Goal: Transaction & Acquisition: Obtain resource

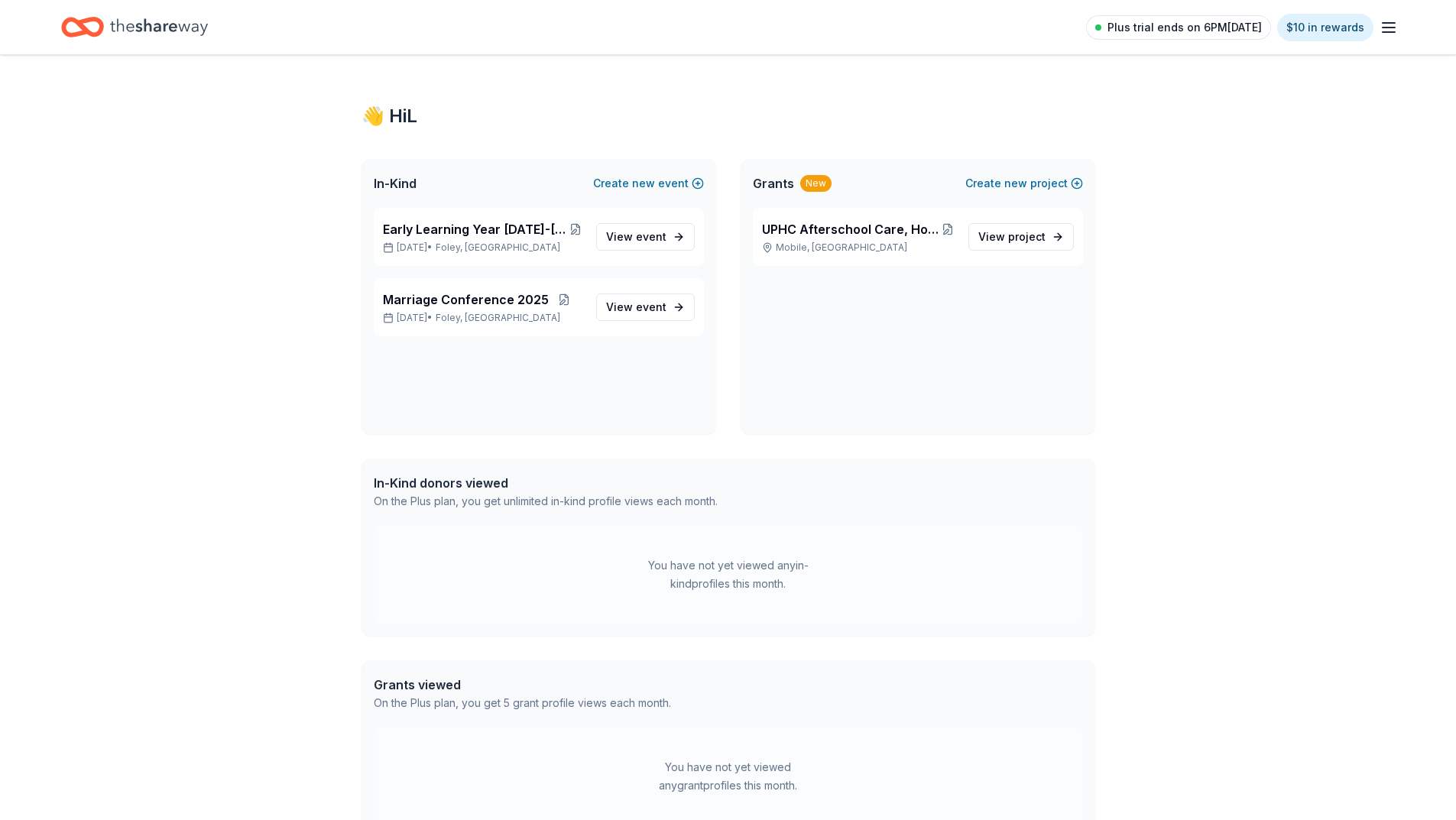
click at [1219, 29] on span "Plus trial ends on 6PM[DATE]" at bounding box center [1185, 27] width 154 height 18
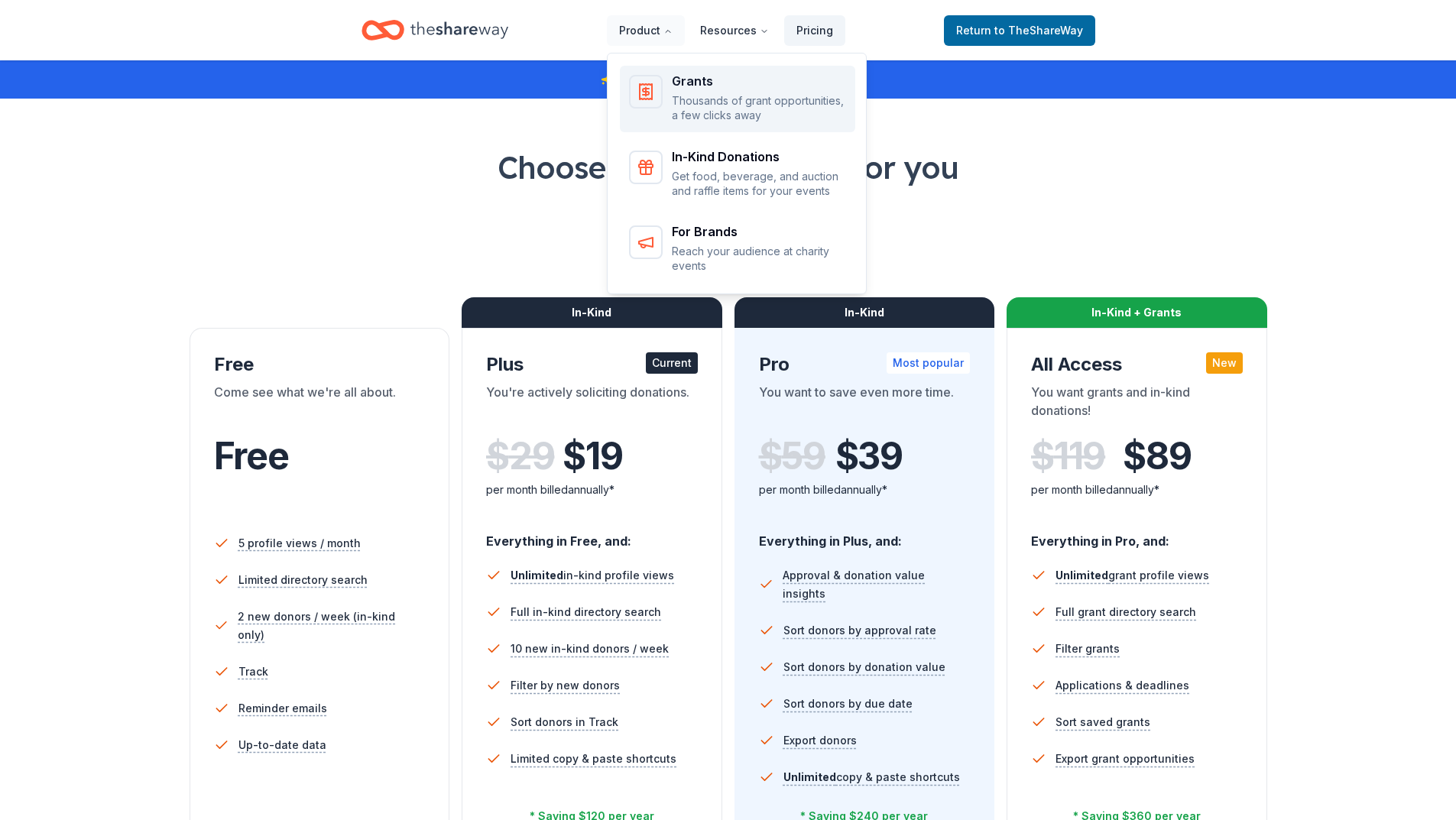
click at [662, 95] on div "Main" at bounding box center [646, 91] width 34 height 34
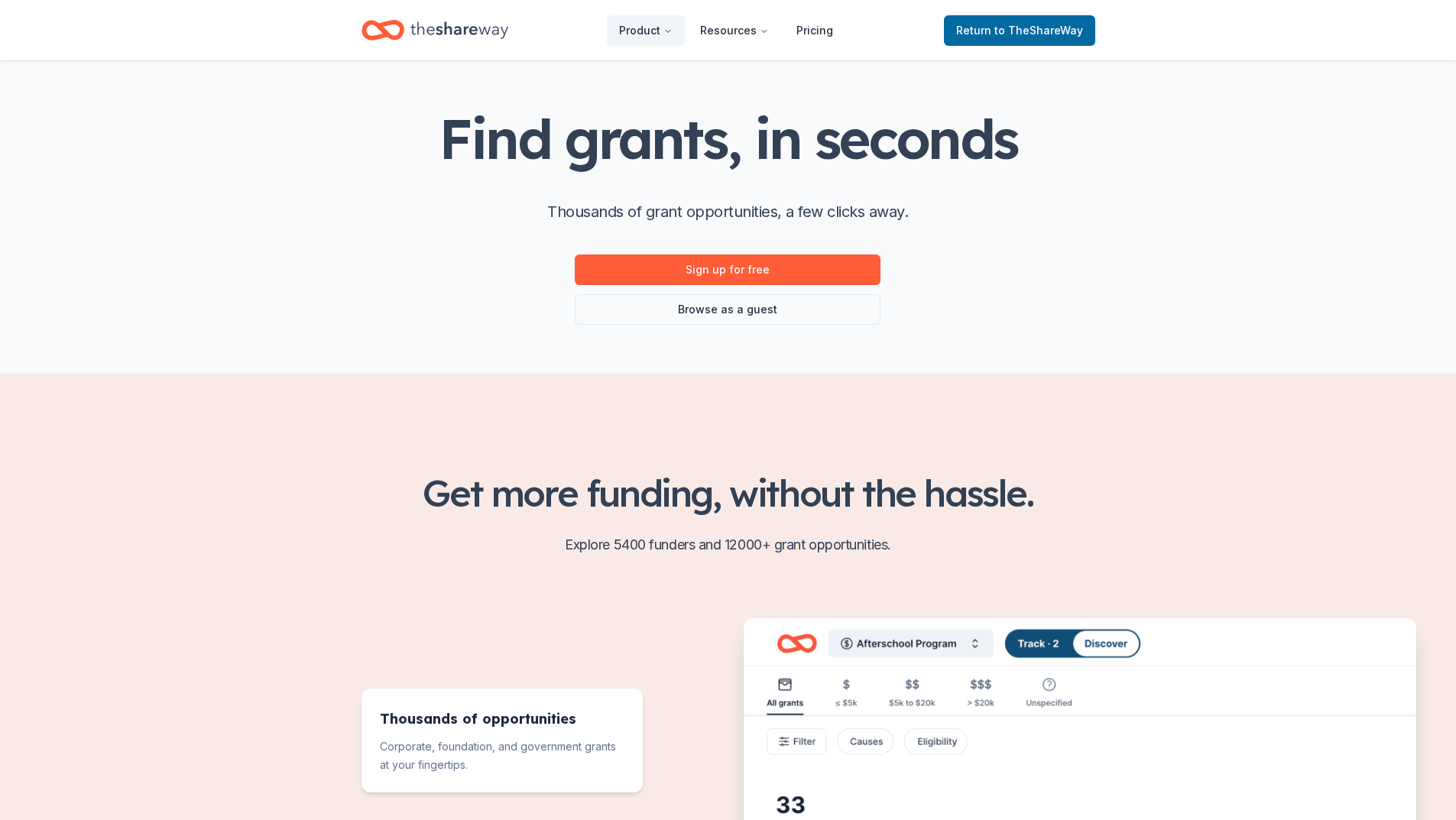
scroll to position [76, 0]
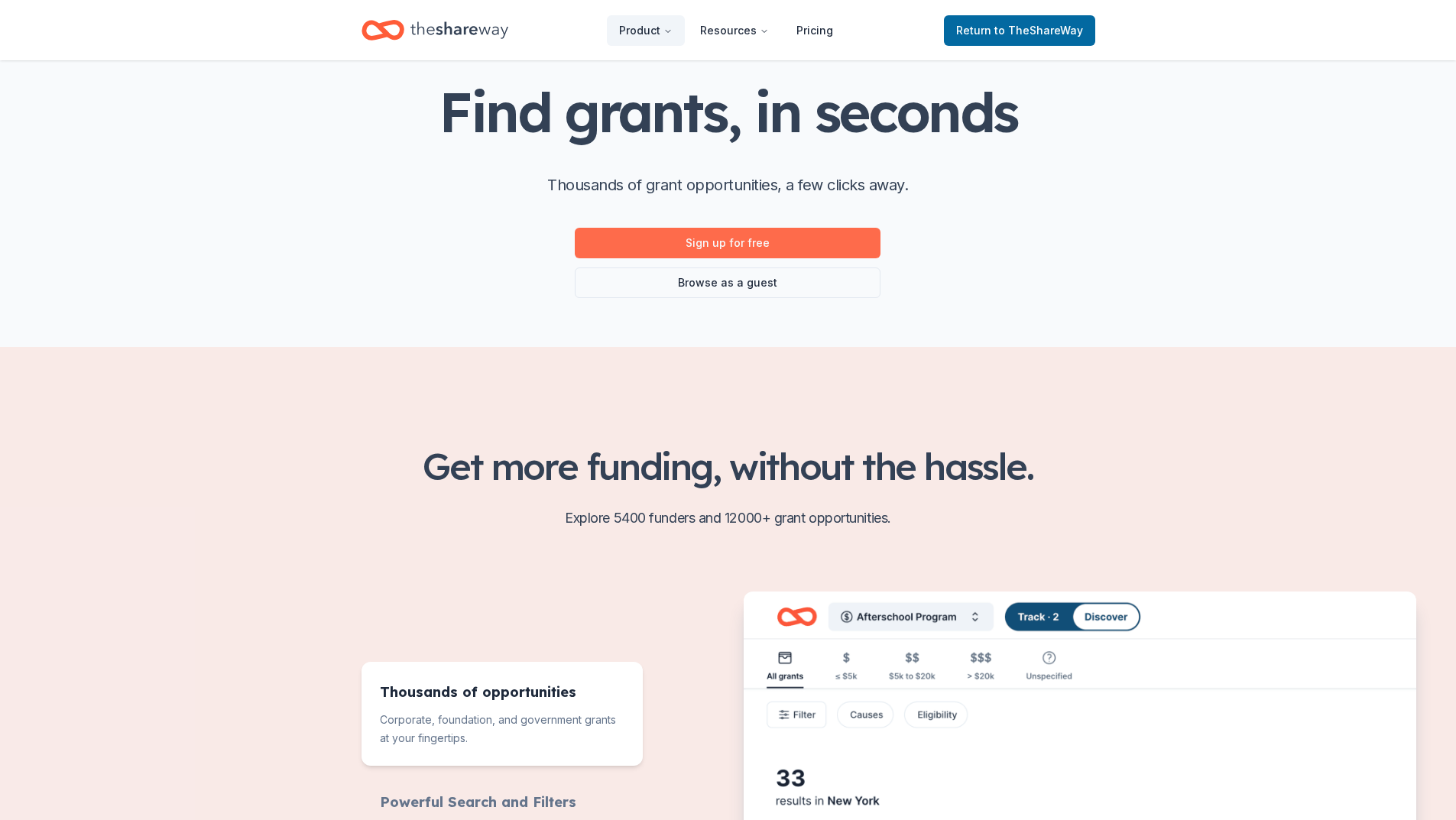
click at [790, 243] on link "Sign up for free" at bounding box center [728, 243] width 306 height 31
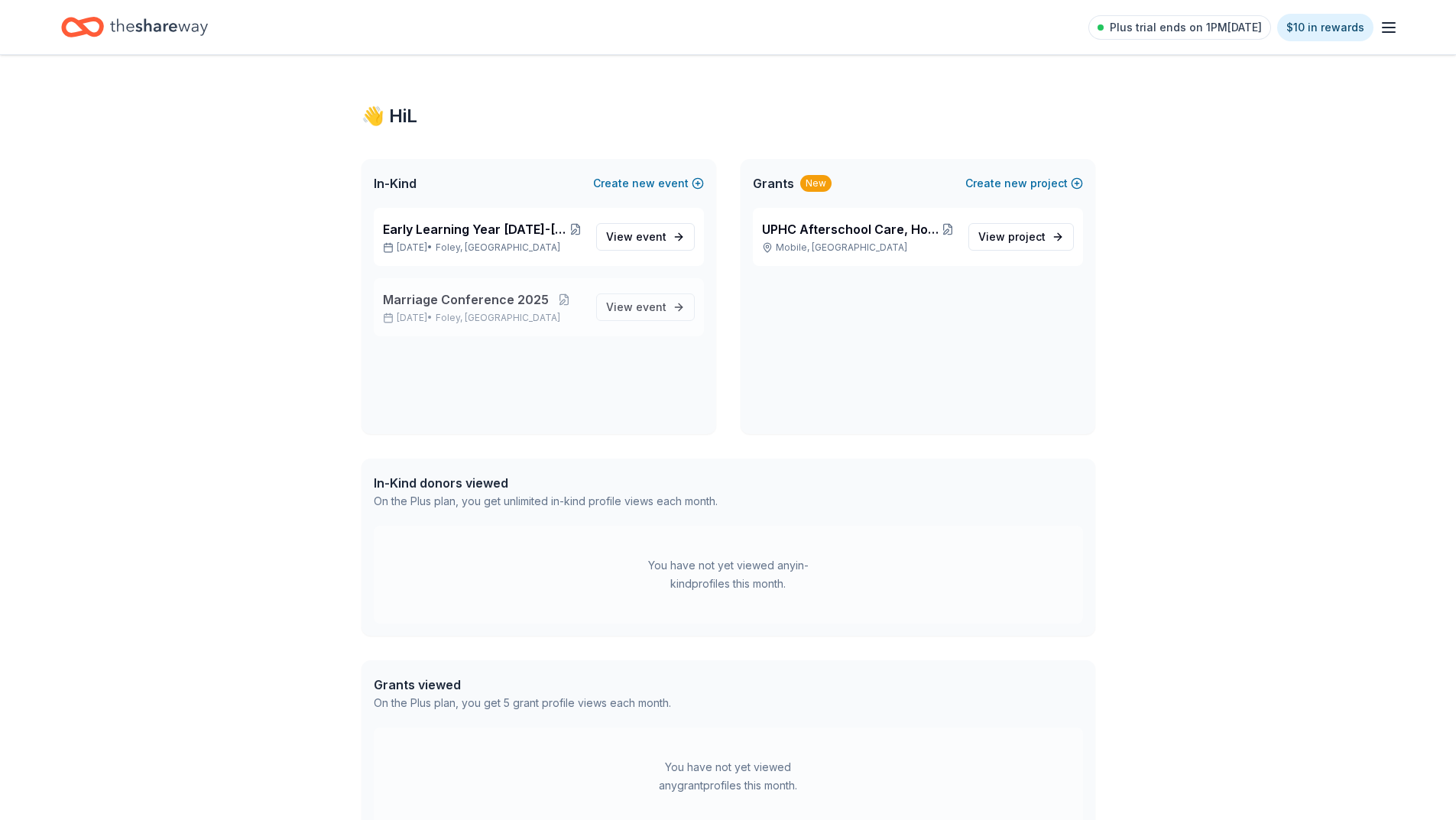
click at [505, 320] on p "Oct 18, 2025 • Foley, AL" at bounding box center [483, 318] width 201 height 13
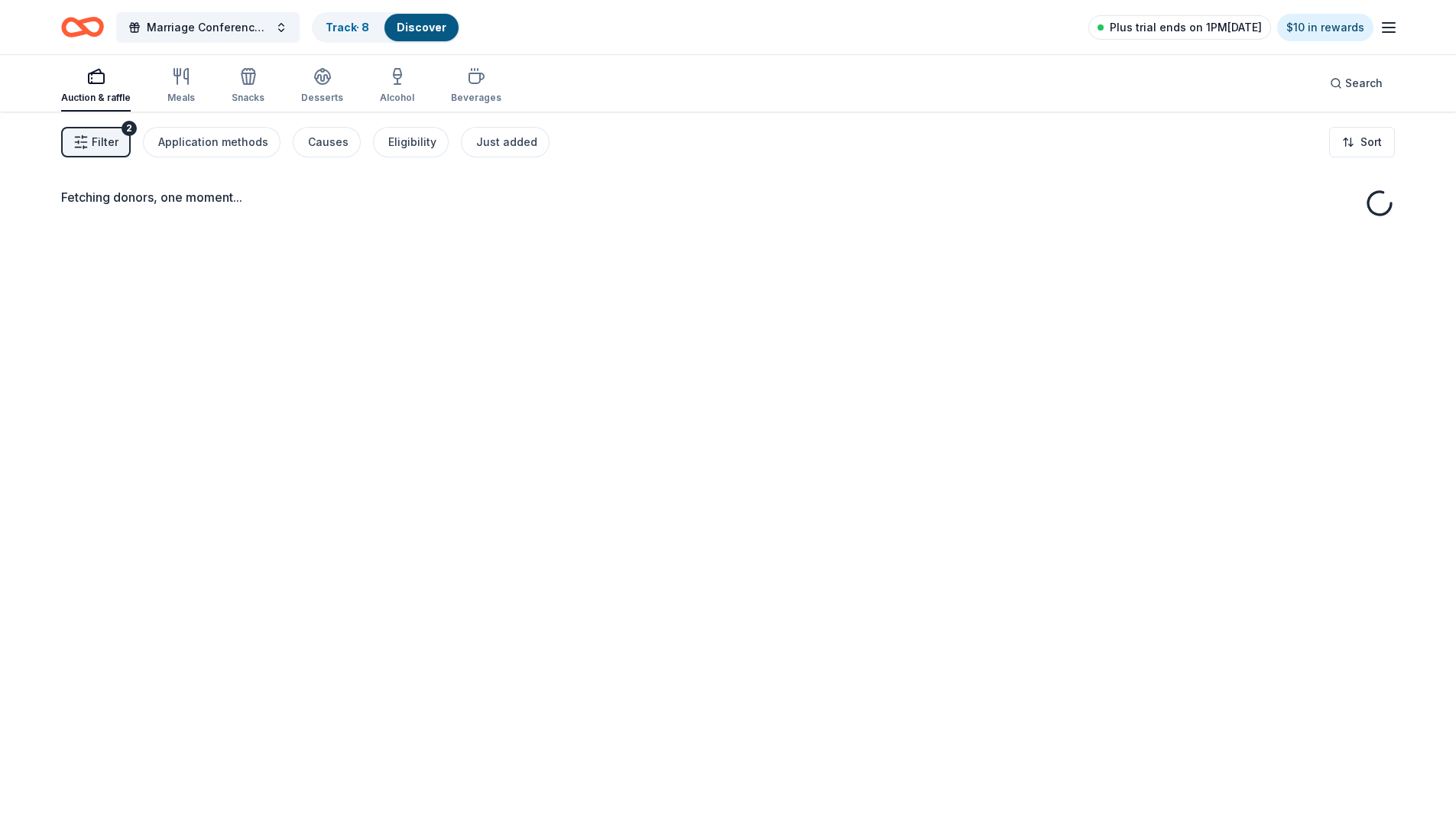
click at [1213, 25] on span "Plus trial ends on 1PM, 10/1" at bounding box center [1186, 27] width 152 height 18
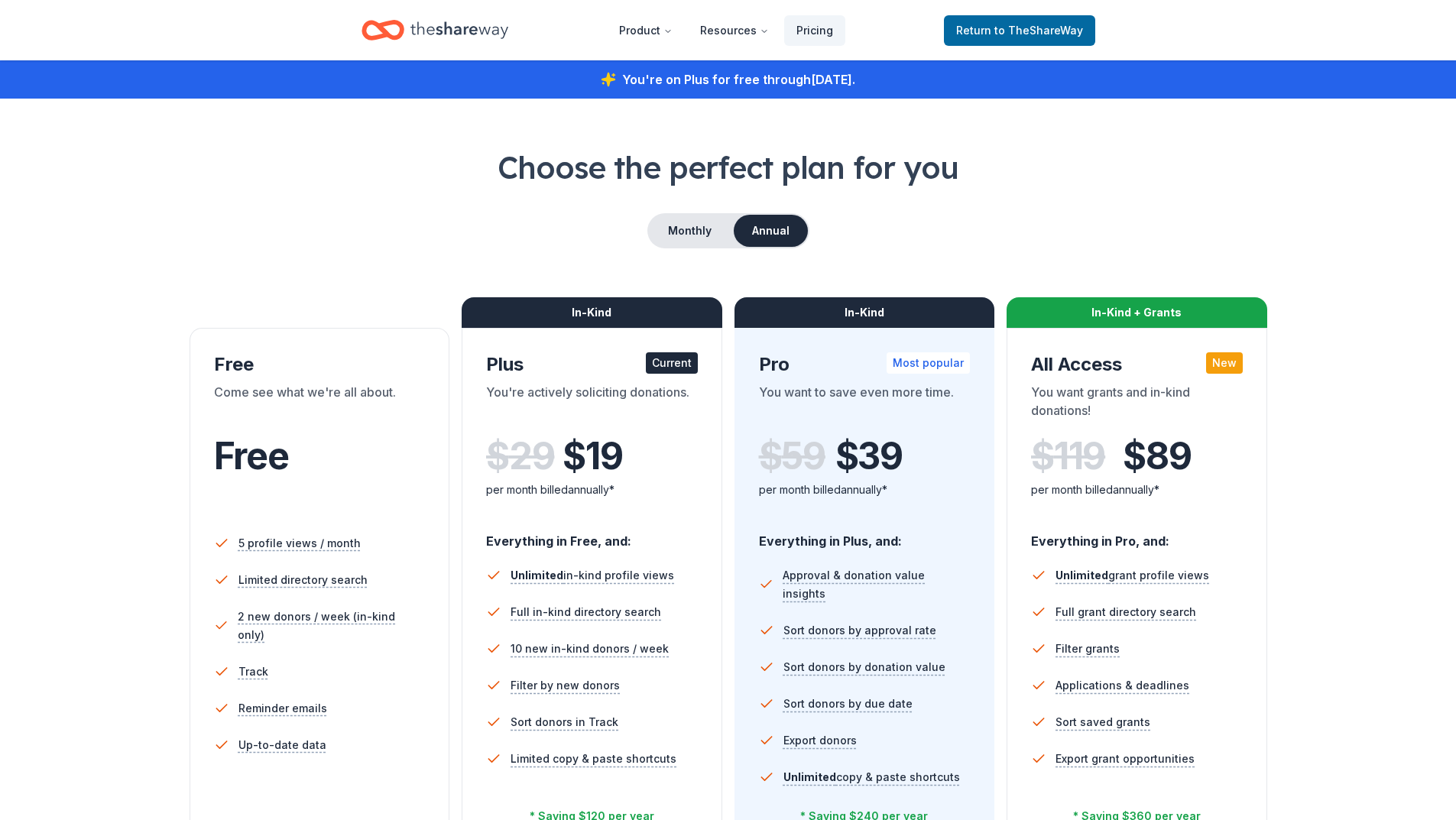
click at [435, 25] on icon "Home" at bounding box center [460, 30] width 98 height 32
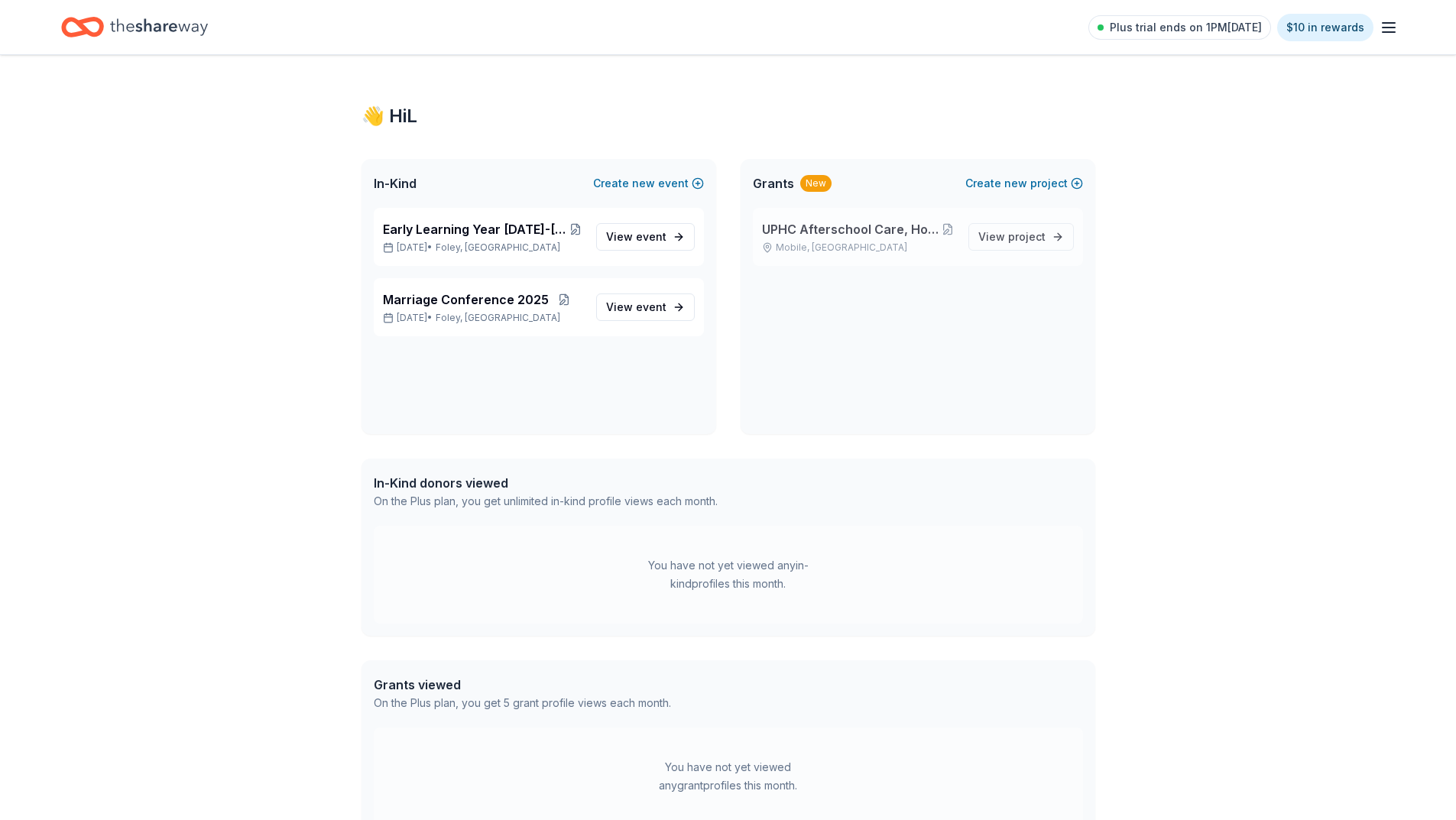
click at [859, 232] on span "UPHC Afterschool Care, Homework & Literacy Help Grant" at bounding box center [851, 229] width 178 height 18
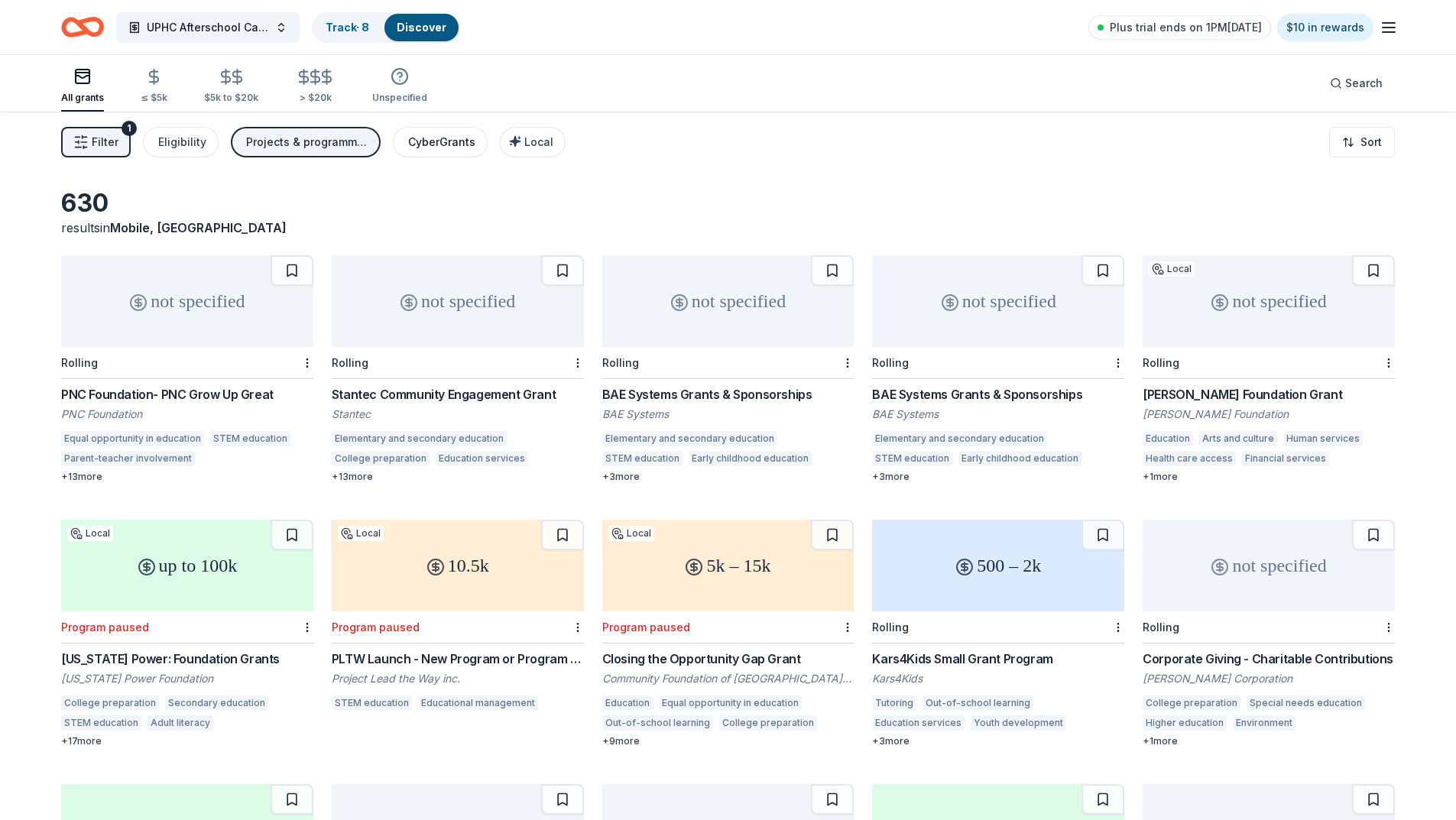
click at [429, 144] on div "CyberGrants" at bounding box center [442, 141] width 67 height 18
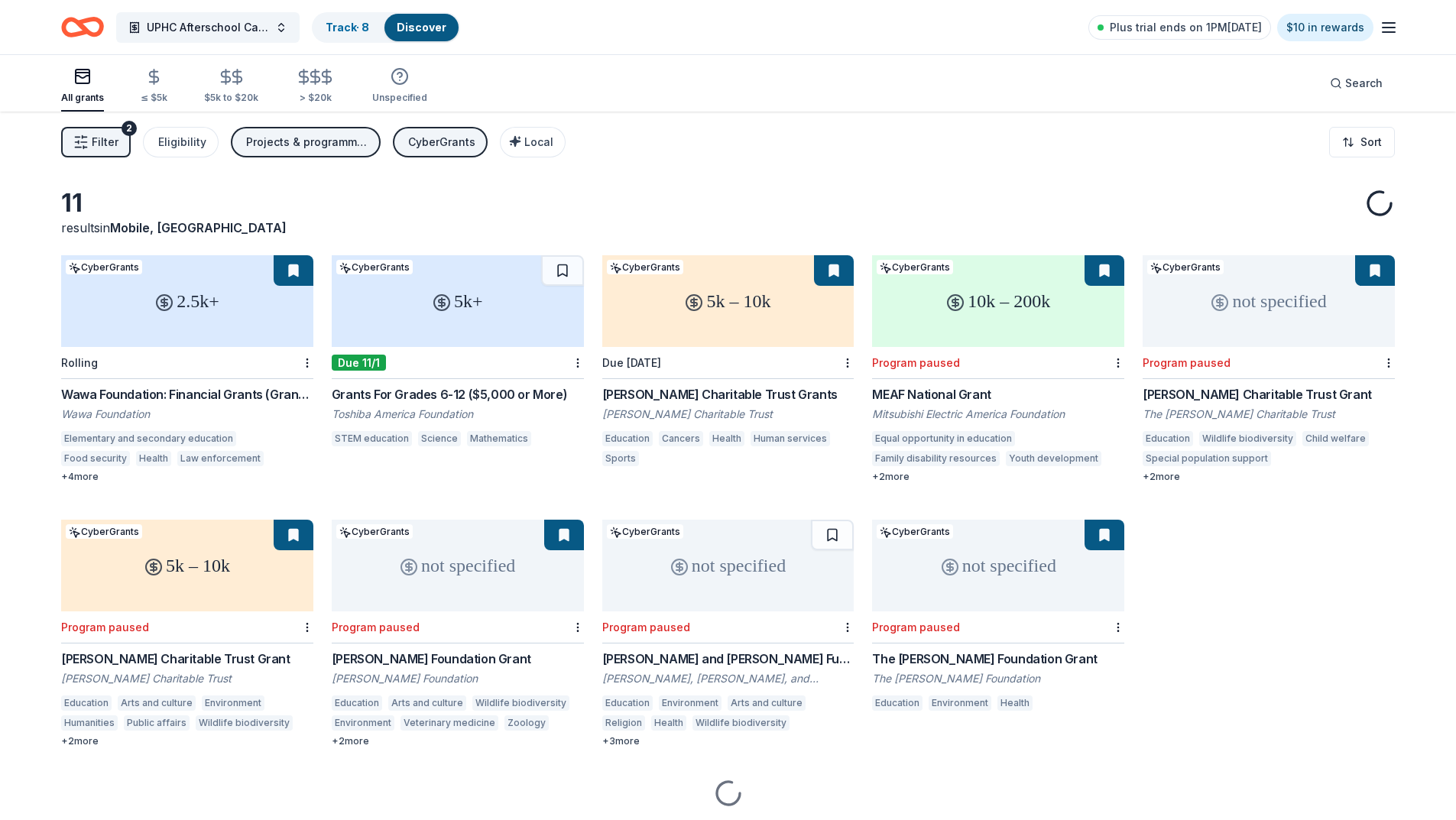
click at [307, 140] on div "Projects & programming, General operations, Education" at bounding box center [307, 141] width 122 height 18
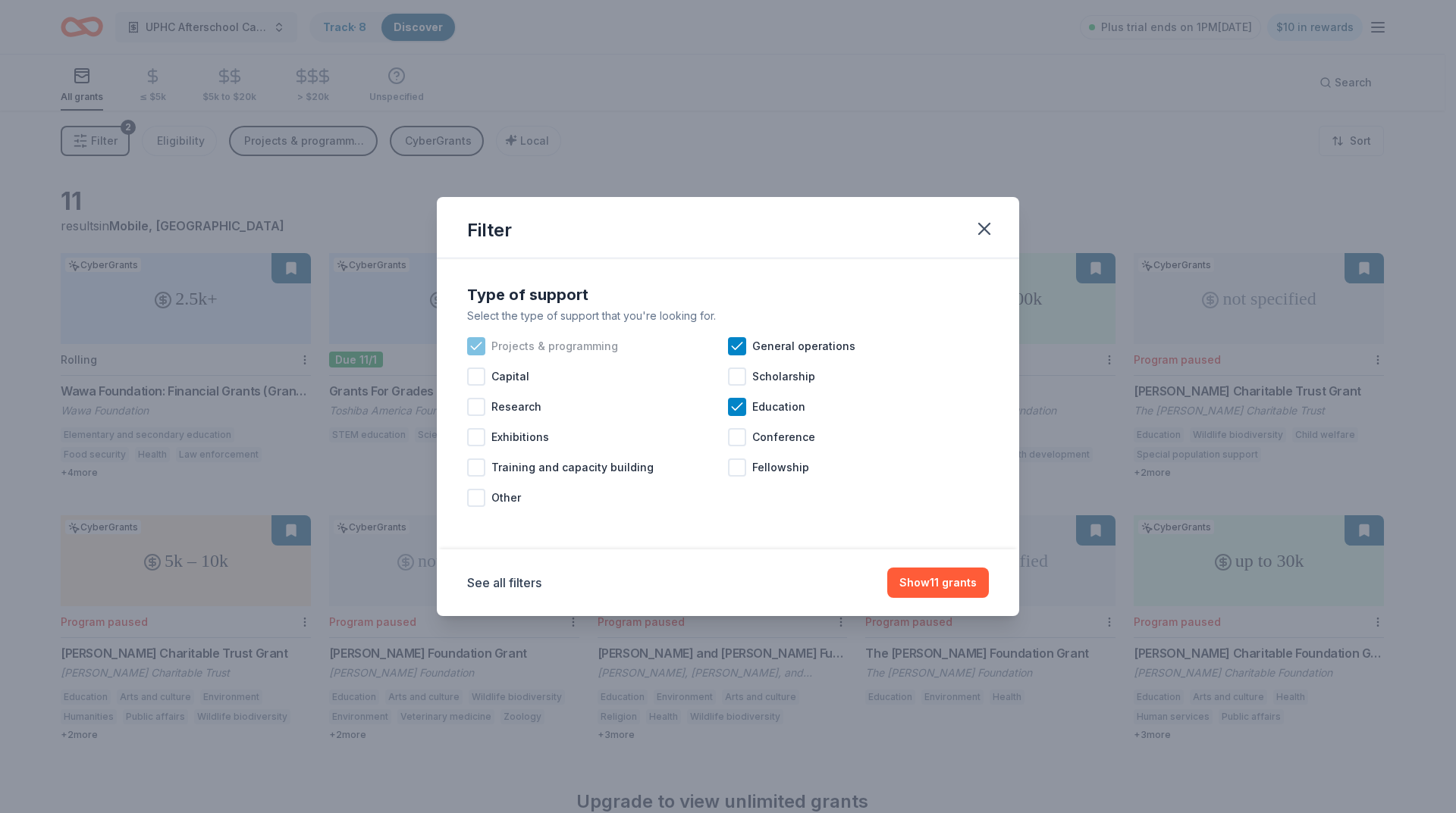
click at [477, 348] on icon at bounding box center [476, 346] width 15 height 15
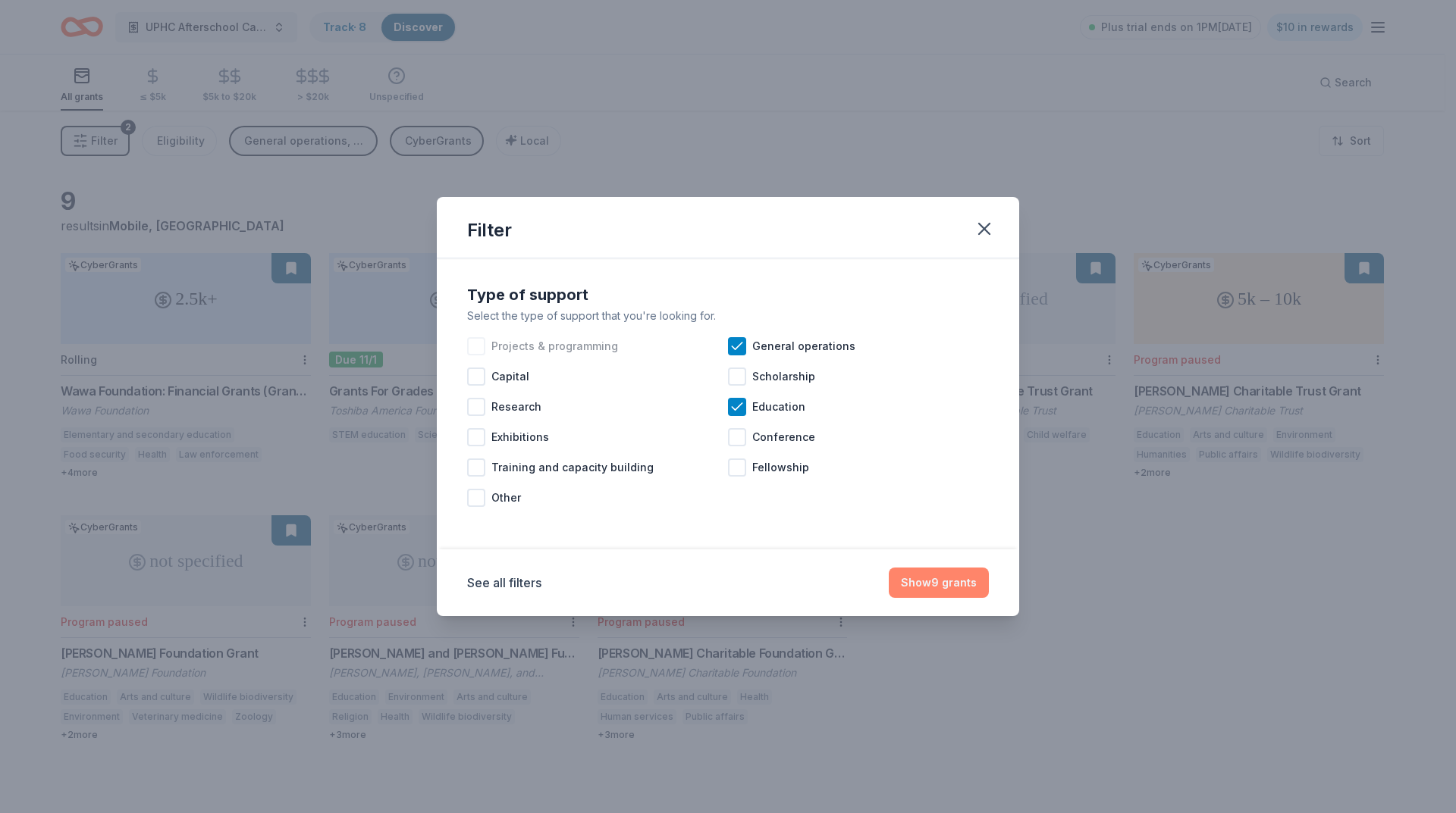
click at [953, 584] on button "Show 9 grants" at bounding box center [939, 583] width 100 height 31
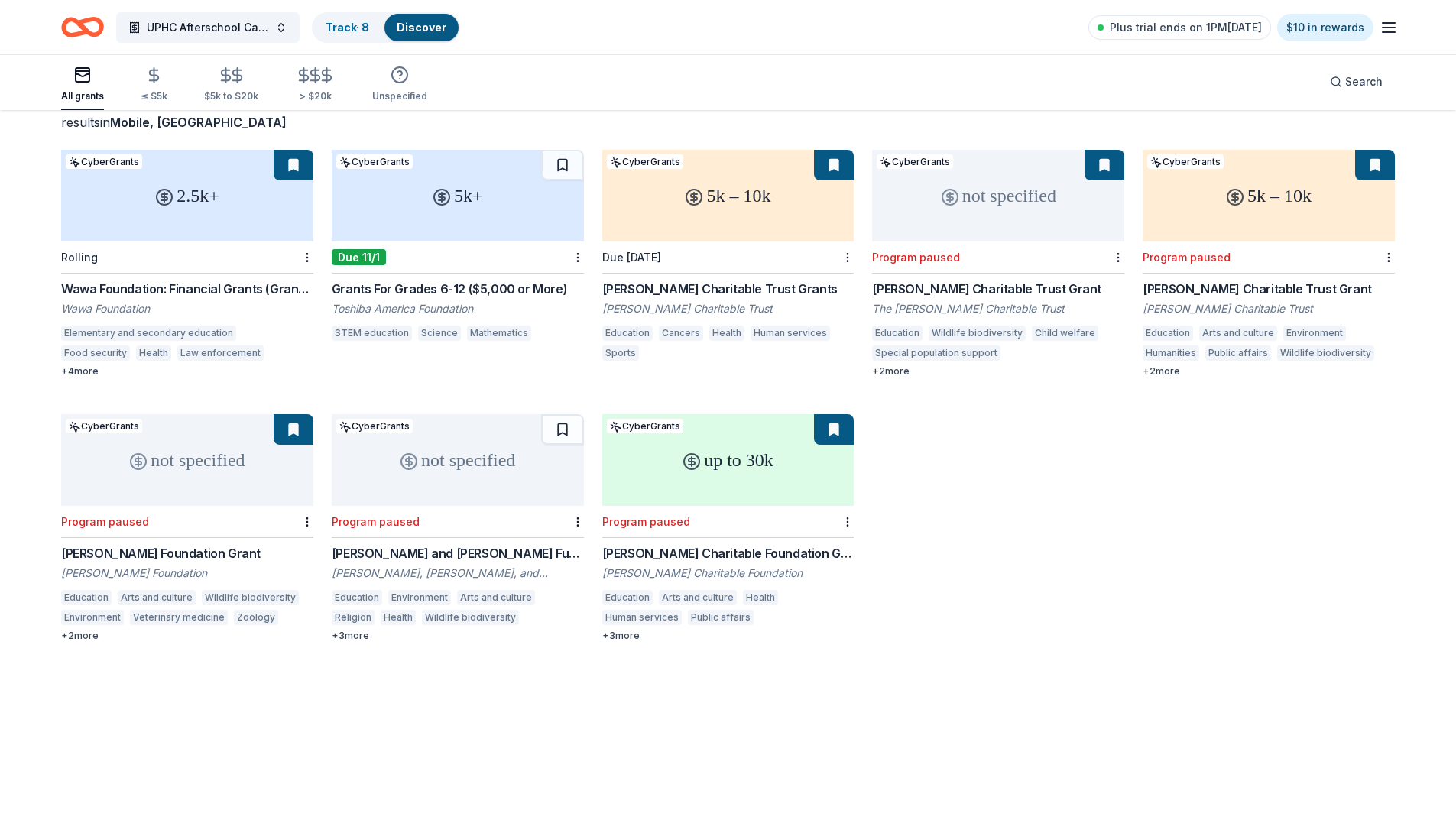
scroll to position [112, 0]
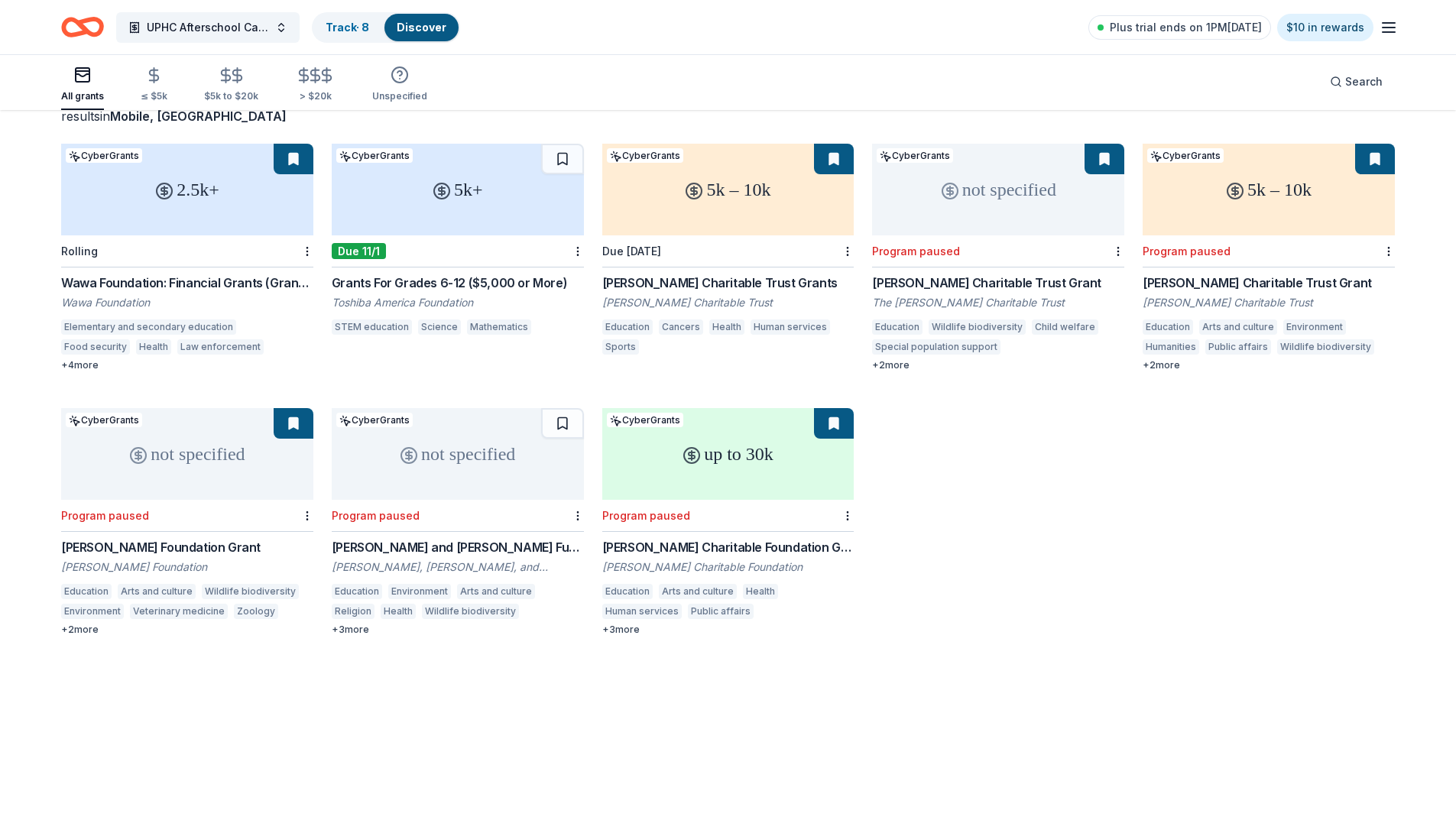
click at [234, 281] on div "Wawa Foundation: Financial Grants (Grants over $2,500)" at bounding box center [188, 282] width 252 height 18
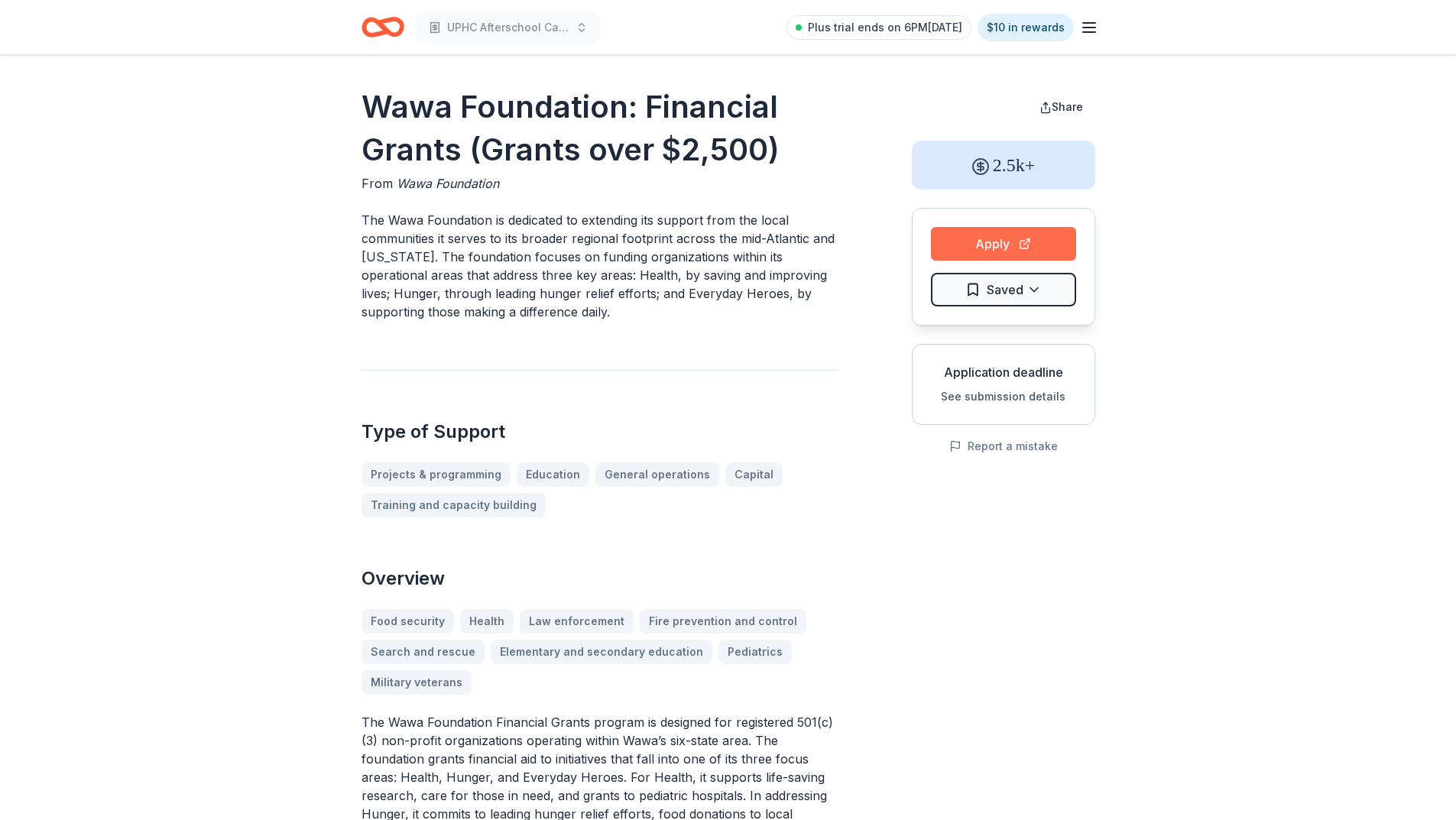
click at [1009, 242] on button "Apply" at bounding box center [1004, 243] width 145 height 34
